Goal: Task Accomplishment & Management: Complete application form

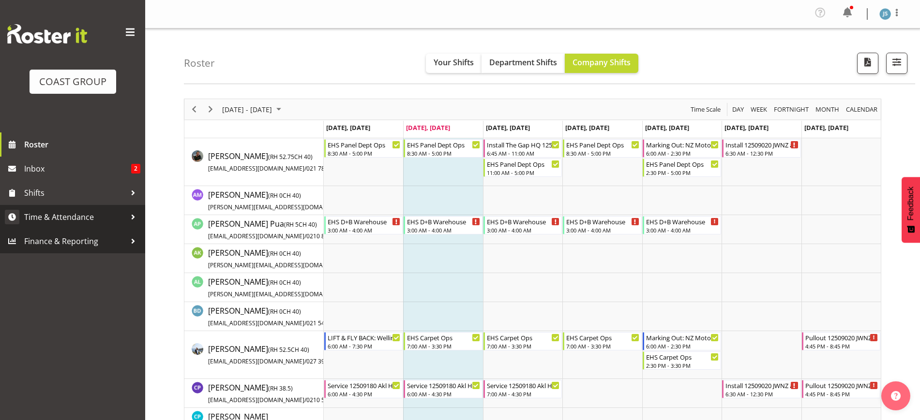
click at [77, 212] on span "Time & Attendance" at bounding box center [75, 217] width 102 height 15
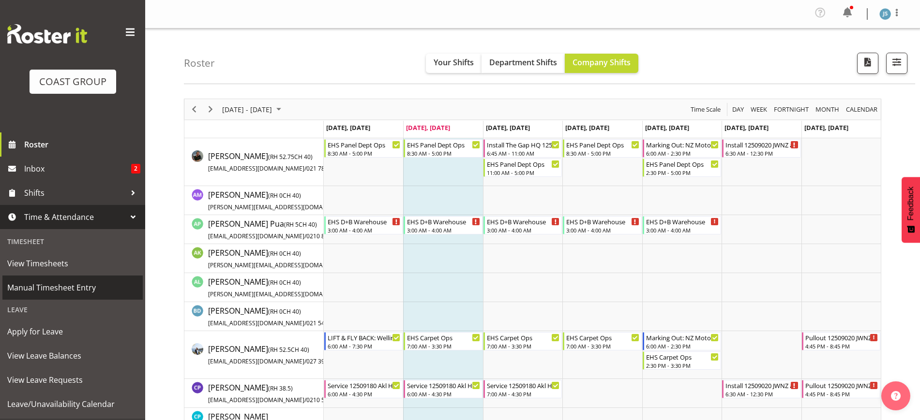
click at [77, 288] on span "Manual Timesheet Entry" at bounding box center [72, 288] width 131 height 15
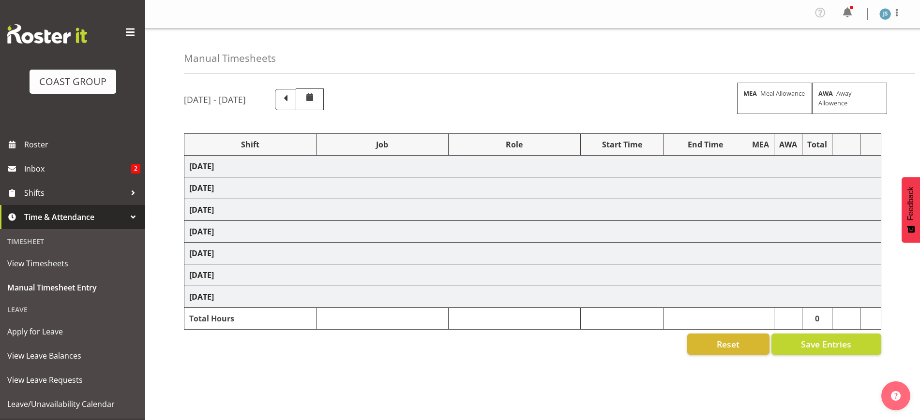
select select "10237"
select select "9288"
select select "10509"
select select "10237"
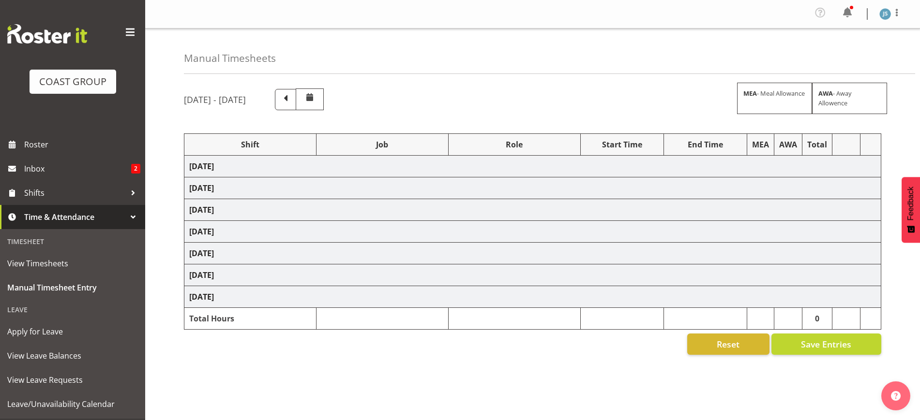
select select "10509"
select select "10237"
select select "10407"
select select "10216"
select select "9932"
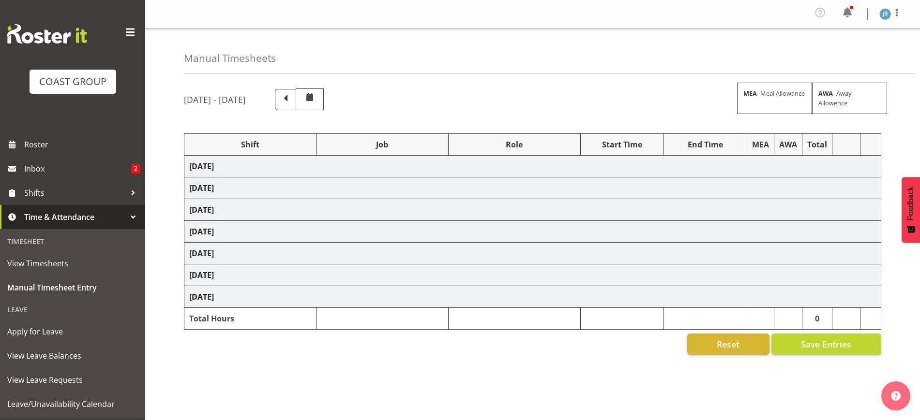
select select "9932"
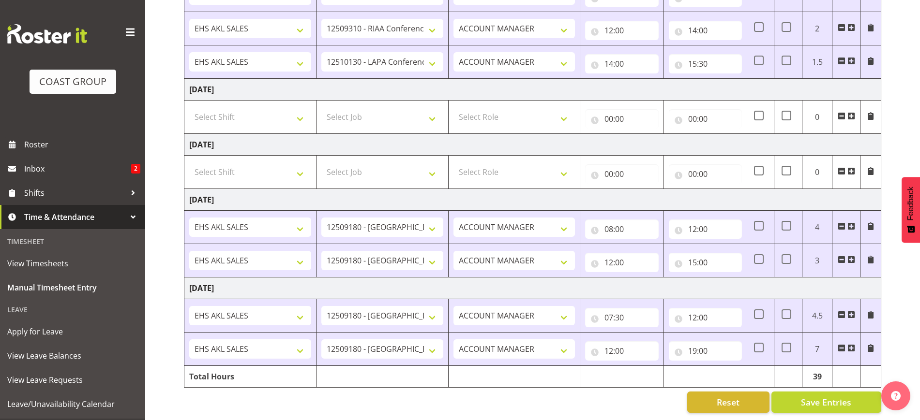
scroll to position [452, 0]
click at [851, 345] on span at bounding box center [851, 349] width 8 height 8
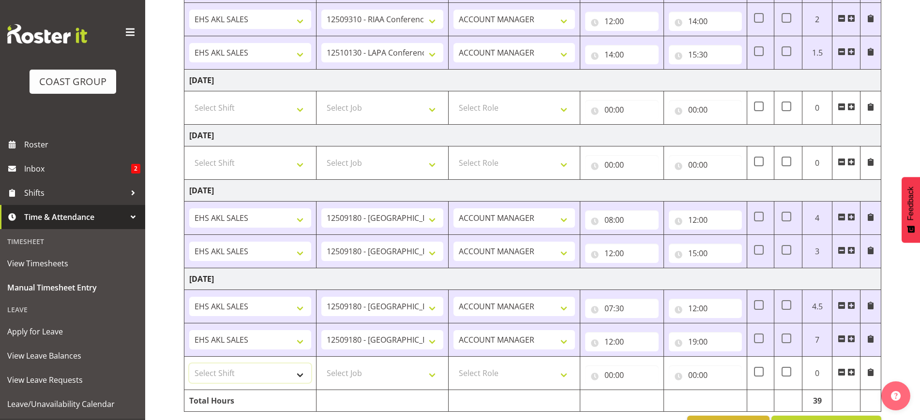
click at [249, 374] on select "Select Shift EHS AKL SALES" at bounding box center [250, 373] width 122 height 19
select select "1327"
click at [189, 364] on select "Select Shift EHS AKL SALES" at bounding box center [250, 373] width 122 height 19
click at [362, 368] on select "Select Job 1 Carlton Events 1 [PERSON_NAME][GEOGRAPHIC_DATA] 1 [PERSON_NAME][GE…" at bounding box center [382, 373] width 122 height 19
click at [321, 364] on select "Select Job 1 Carlton Events 1 [PERSON_NAME][GEOGRAPHIC_DATA] 1 [PERSON_NAME][GE…" at bounding box center [382, 373] width 122 height 19
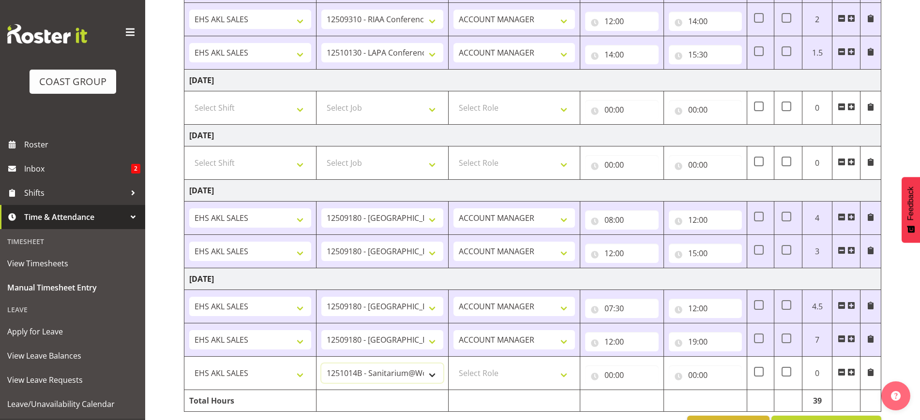
click at [372, 376] on select "1 Carlton Events 1 [PERSON_NAME] 1 [PERSON_NAME][GEOGRAPHIC_DATA] 1 EHS WAREHOU…" at bounding box center [382, 373] width 122 height 19
select select "10237"
click at [321, 364] on select "1 Carlton Events 1 [PERSON_NAME] 1 [PERSON_NAME][GEOGRAPHIC_DATA] 1 EHS WAREHOU…" at bounding box center [382, 373] width 122 height 19
click at [507, 369] on select "Select Role ACCOUNT MANAGER Account Manager" at bounding box center [514, 373] width 122 height 19
select select "197"
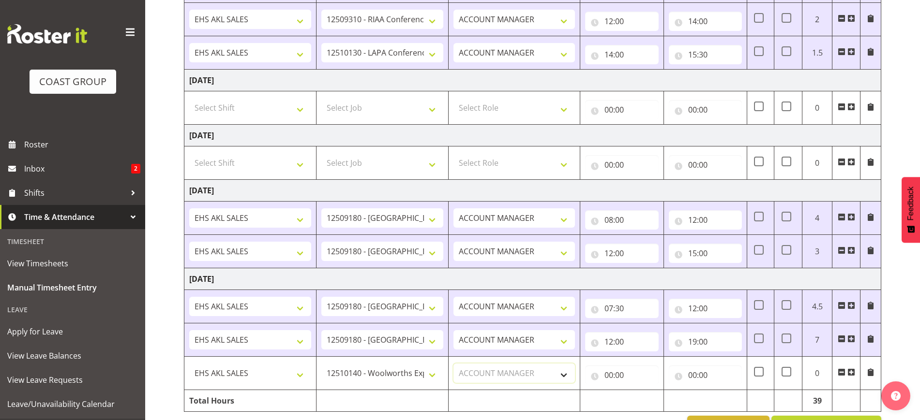
click at [453, 364] on select "Select Role ACCOUNT MANAGER Account Manager" at bounding box center [514, 373] width 122 height 19
click at [606, 373] on input "00:00" at bounding box center [621, 375] width 73 height 19
click at [645, 398] on select "00 01 02 03 04 05 06 07 08 09 10 11 12 13 14 15 16 17 18 19 20 21 22 23" at bounding box center [651, 400] width 22 height 19
select select "20"
click at [640, 391] on select "00 01 02 03 04 05 06 07 08 09 10 11 12 13 14 15 16 17 18 19 20 21 22 23" at bounding box center [651, 400] width 22 height 19
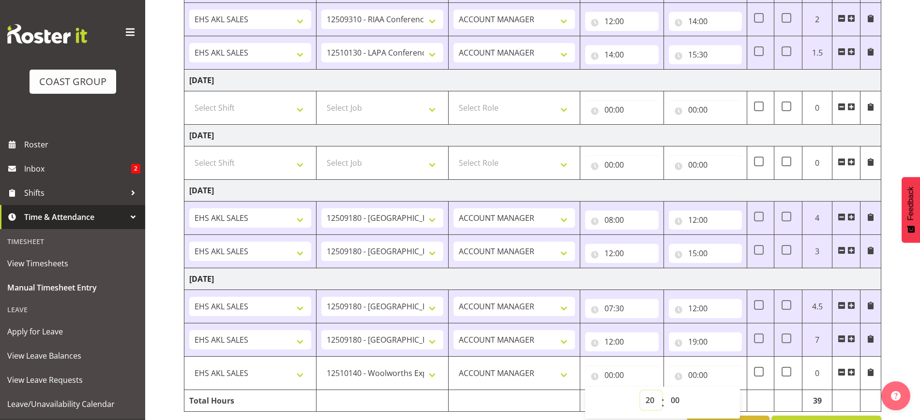
type input "20:00"
click at [712, 376] on input "00:00" at bounding box center [705, 375] width 73 height 19
click at [734, 396] on select "00 01 02 03 04 05 06 07 08 09 10 11 12 13 14 15 16 17 18 19 20 21 22 23" at bounding box center [735, 400] width 22 height 19
select select "22"
click at [724, 391] on select "00 01 02 03 04 05 06 07 08 09 10 11 12 13 14 15 16 17 18 19 20 21 22 23" at bounding box center [735, 400] width 22 height 19
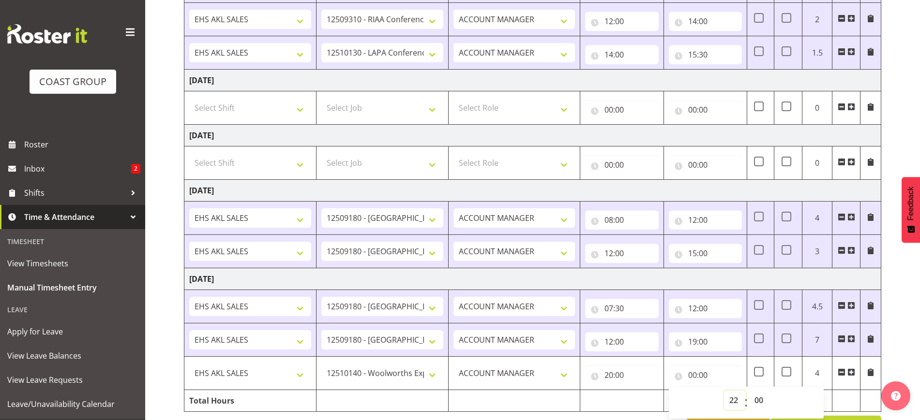
type input "22:00"
click at [755, 400] on select "00 01 02 03 04 05 06 07 08 09 10 11 12 13 14 15 16 17 18 19 20 21 22 23 24 25 2…" at bounding box center [760, 400] width 22 height 19
select select "30"
click at [749, 391] on select "00 01 02 03 04 05 06 07 08 09 10 11 12 13 14 15 16 17 18 19 20 21 22 23 24 25 2…" at bounding box center [760, 400] width 22 height 19
type input "22:30"
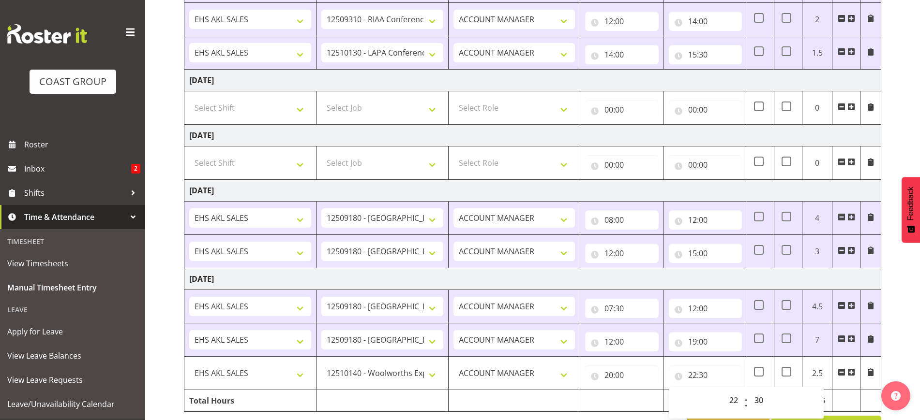
click at [896, 352] on div "[DATE] - [DATE] MEA - Meal Allowance AWA - Away Allowence Shift Job Role Start …" at bounding box center [552, 36] width 736 height 815
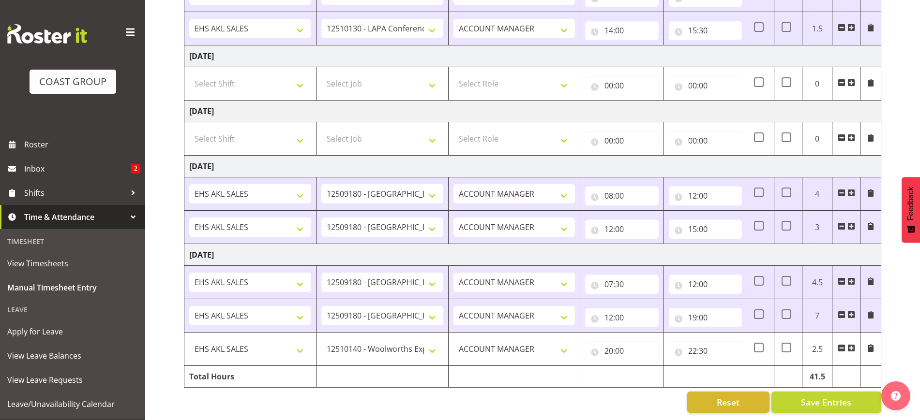
scroll to position [485, 0]
click at [825, 396] on span "Save Entries" at bounding box center [826, 402] width 50 height 13
